Goal: Transaction & Acquisition: Book appointment/travel/reservation

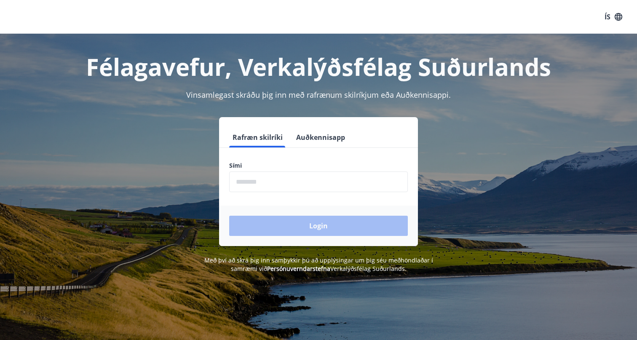
click at [331, 178] on input "phone" at bounding box center [318, 181] width 178 height 21
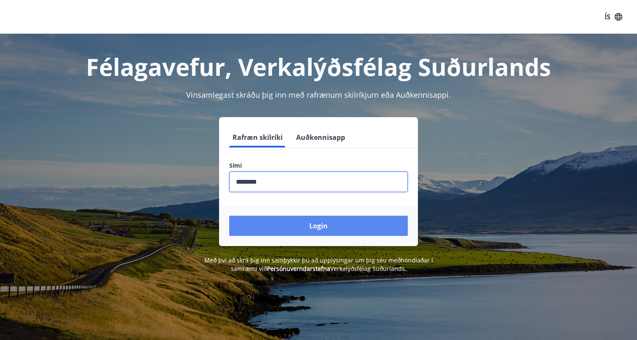
type input "********"
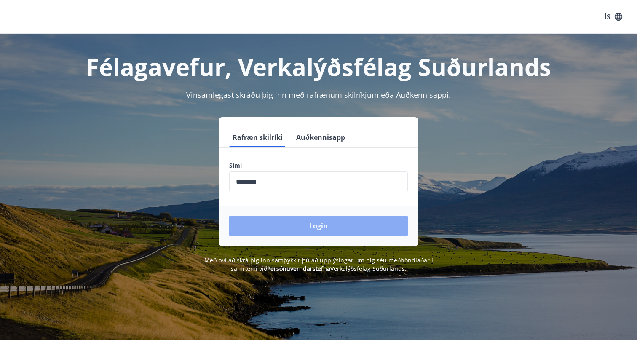
click at [341, 230] on button "Login" at bounding box center [318, 226] width 178 height 20
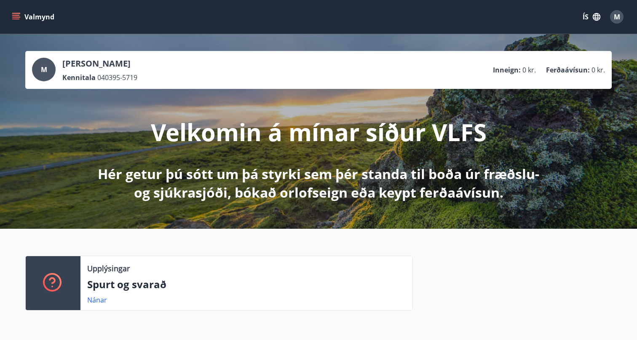
click at [17, 16] on icon "menu" at bounding box center [16, 17] width 8 height 8
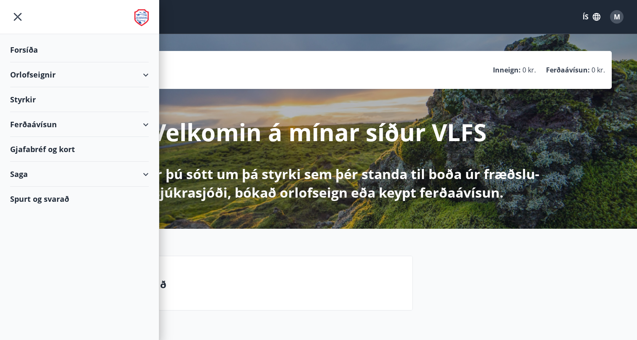
click at [82, 75] on div "Orlofseignir" at bounding box center [79, 74] width 139 height 25
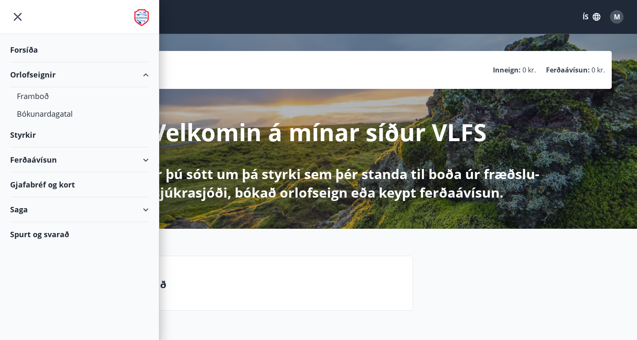
click at [591, 16] on button "ÍS" at bounding box center [591, 16] width 27 height 15
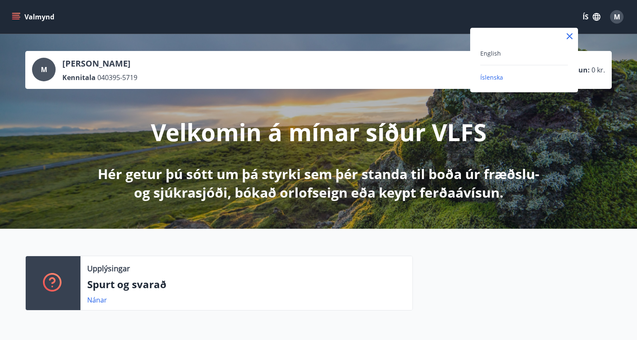
click at [524, 57] on div "English" at bounding box center [524, 53] width 88 height 10
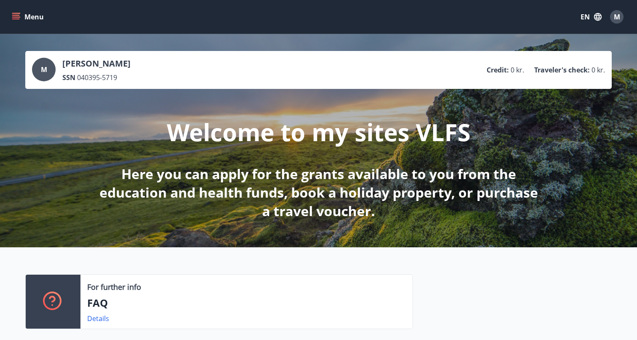
click at [15, 18] on icon "menu" at bounding box center [16, 17] width 8 height 8
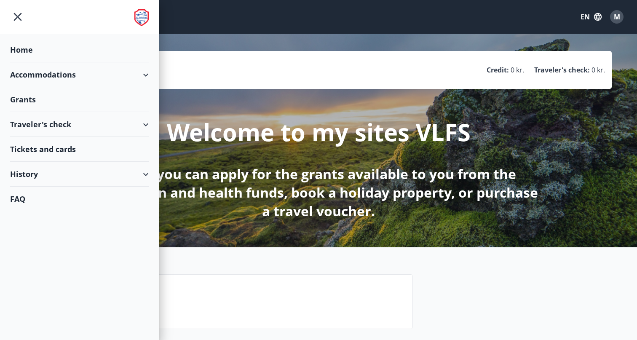
click at [59, 75] on div "Accommodations" at bounding box center [79, 74] width 139 height 25
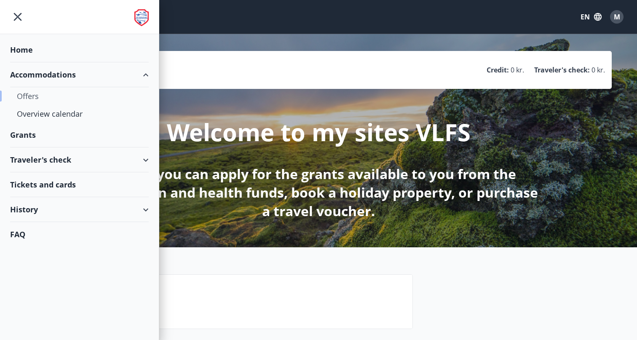
click at [36, 98] on div "Offers" at bounding box center [79, 96] width 125 height 18
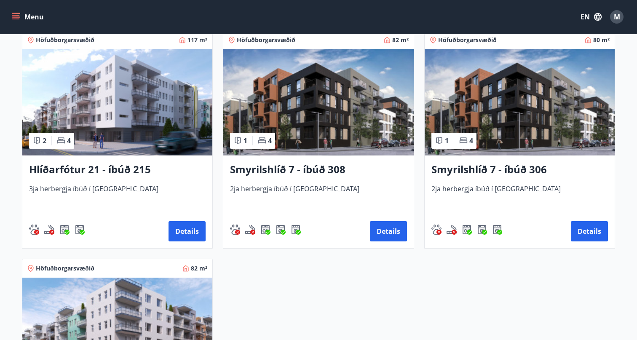
scroll to position [396, 0]
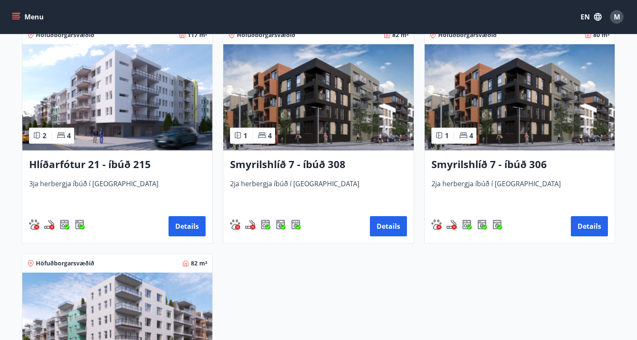
click at [353, 163] on h3 "Smyrilshlíð 7 - íbúð 308" at bounding box center [318, 164] width 176 height 15
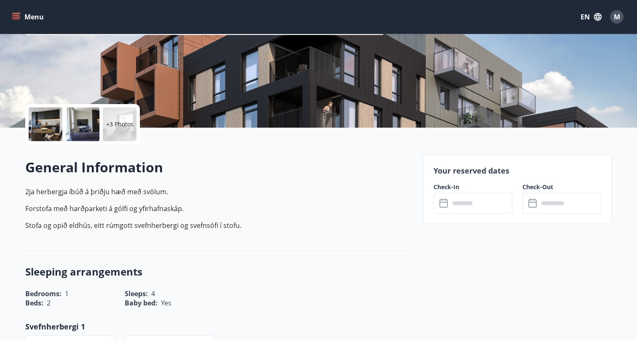
scroll to position [130, 0]
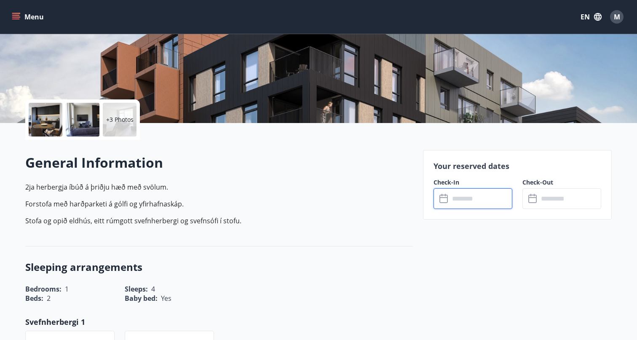
click at [457, 192] on input "text" at bounding box center [480, 198] width 63 height 21
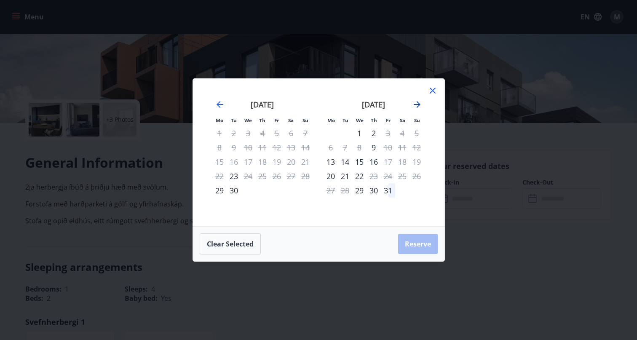
click at [417, 105] on icon "Move forward to switch to the next month." at bounding box center [416, 104] width 7 height 7
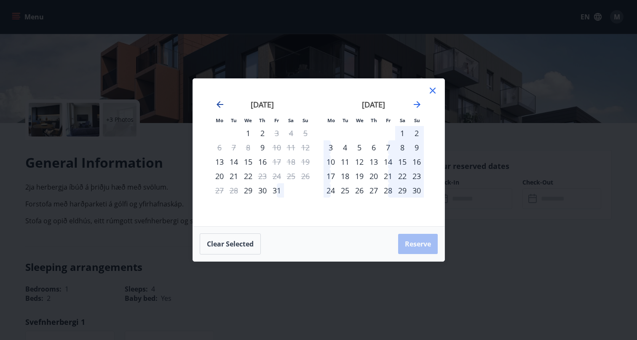
click at [215, 104] on icon "Move backward to switch to the previous month." at bounding box center [220, 104] width 10 height 10
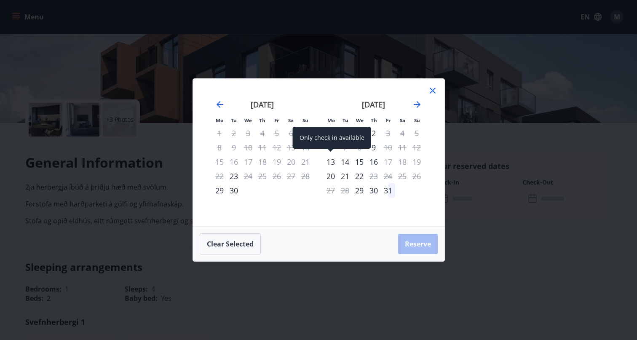
click at [329, 157] on div "13" at bounding box center [330, 161] width 14 height 14
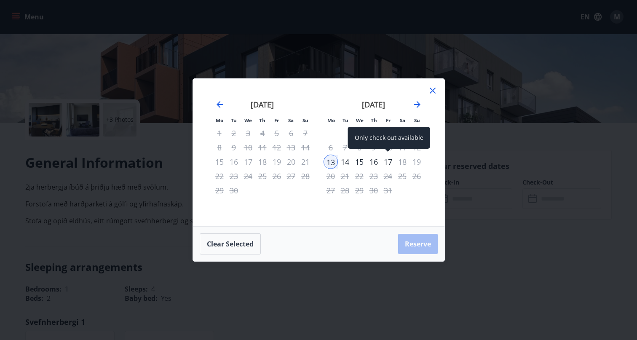
click at [388, 161] on div "17" at bounding box center [388, 161] width 14 height 14
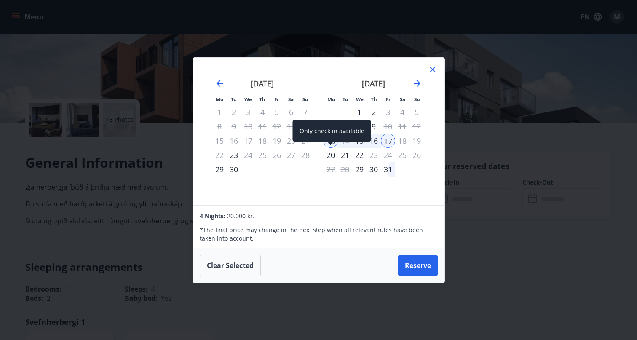
click at [329, 157] on div "20" at bounding box center [330, 155] width 14 height 14
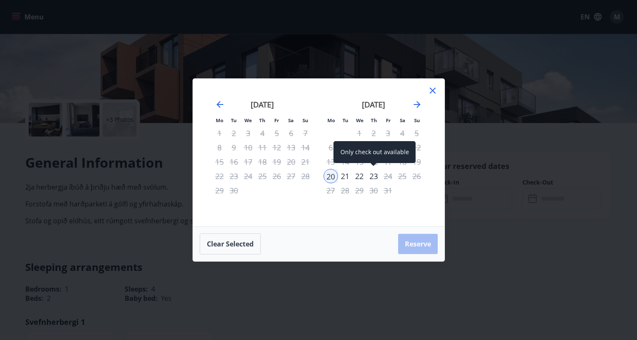
click at [373, 178] on div "23" at bounding box center [373, 176] width 14 height 14
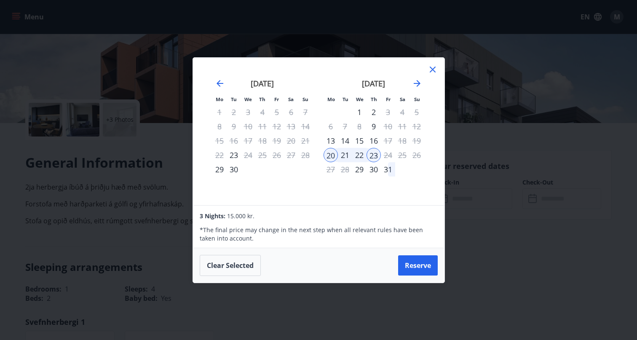
click at [395, 188] on div "October 2025 1 2 3 4 5 6 7 8 9 10 11 12 13 14 15 16 17 18 19 20 21 22 23 24 25 …" at bounding box center [373, 137] width 111 height 138
click at [375, 127] on div "9" at bounding box center [373, 126] width 14 height 14
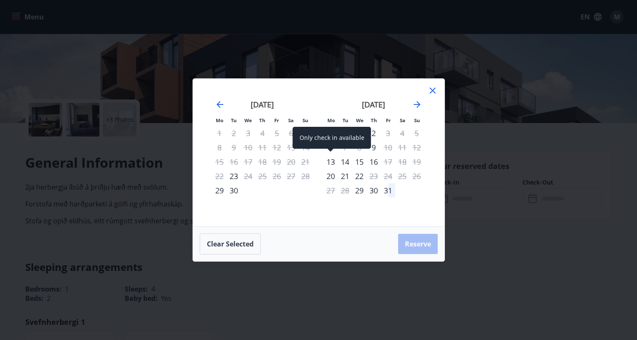
click at [333, 162] on div "13" at bounding box center [330, 161] width 14 height 14
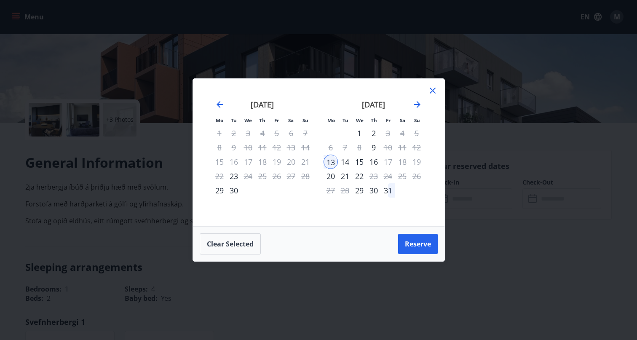
click at [375, 160] on div "16" at bounding box center [373, 161] width 14 height 14
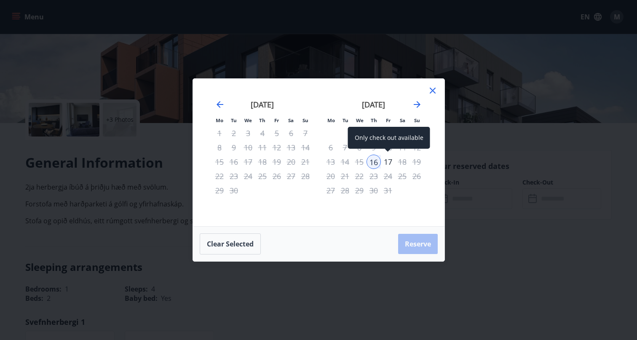
click at [389, 165] on div "17" at bounding box center [388, 161] width 14 height 14
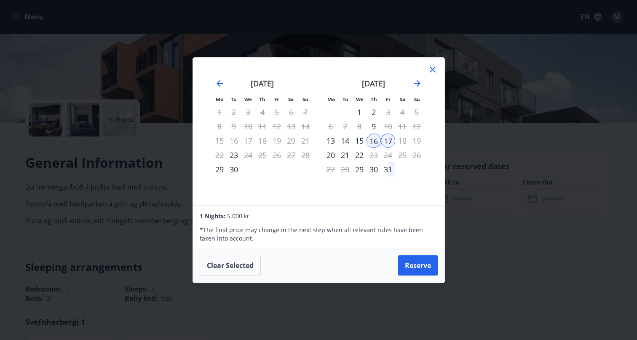
click at [359, 109] on div "1" at bounding box center [359, 112] width 14 height 14
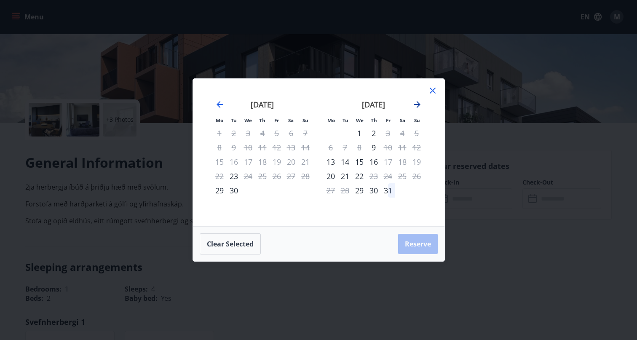
click at [417, 107] on icon "Move forward to switch to the next month." at bounding box center [416, 104] width 7 height 7
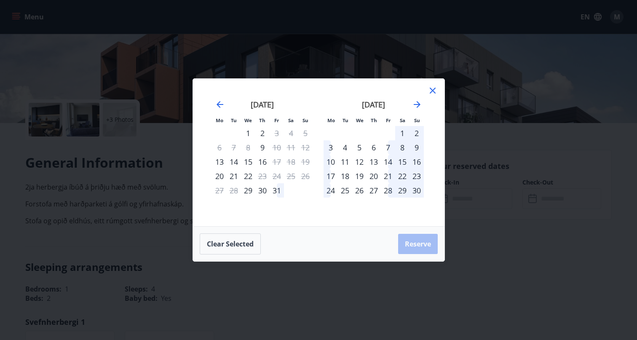
click at [329, 147] on div "3" at bounding box center [330, 147] width 14 height 14
click at [387, 147] on div "7" at bounding box center [388, 147] width 14 height 14
click at [344, 164] on div "11" at bounding box center [345, 161] width 14 height 14
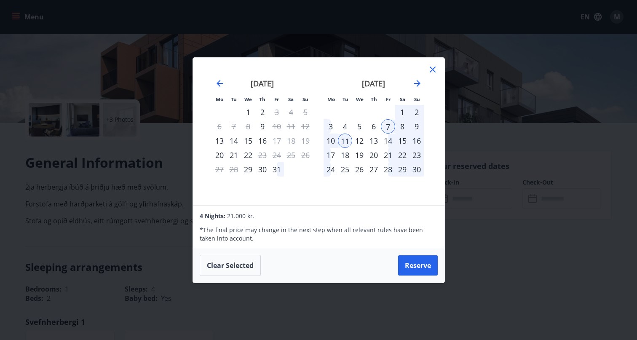
click at [376, 143] on div "13" at bounding box center [373, 140] width 14 height 14
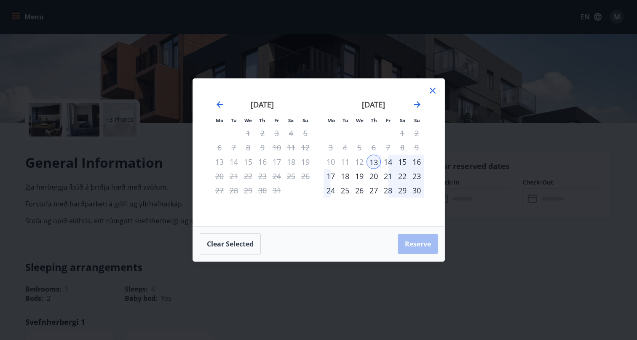
click at [433, 90] on icon at bounding box center [432, 91] width 6 height 6
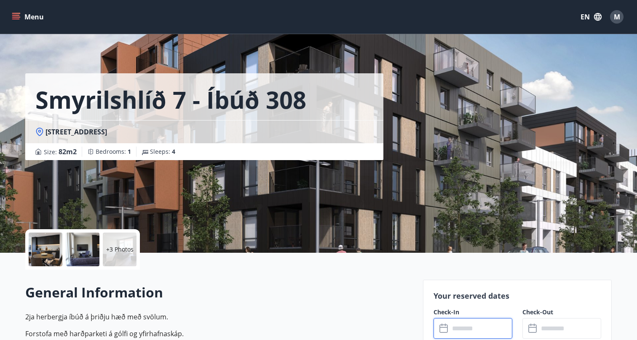
scroll to position [0, 0]
click at [609, 13] on button "M" at bounding box center [616, 17] width 20 height 20
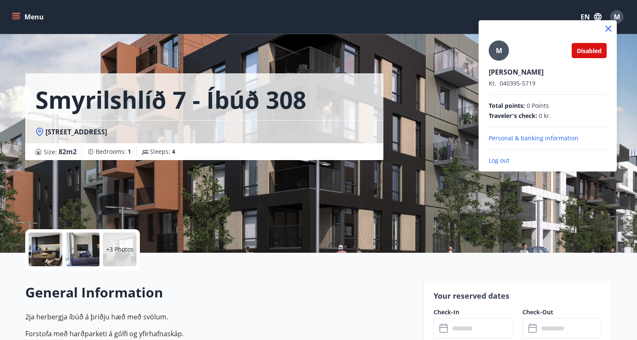
click at [551, 136] on p "Personal & banking information" at bounding box center [547, 138] width 118 height 8
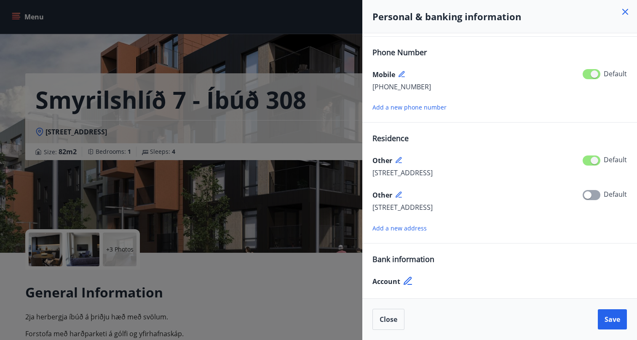
scroll to position [83, 0]
